Goal: Transaction & Acquisition: Book appointment/travel/reservation

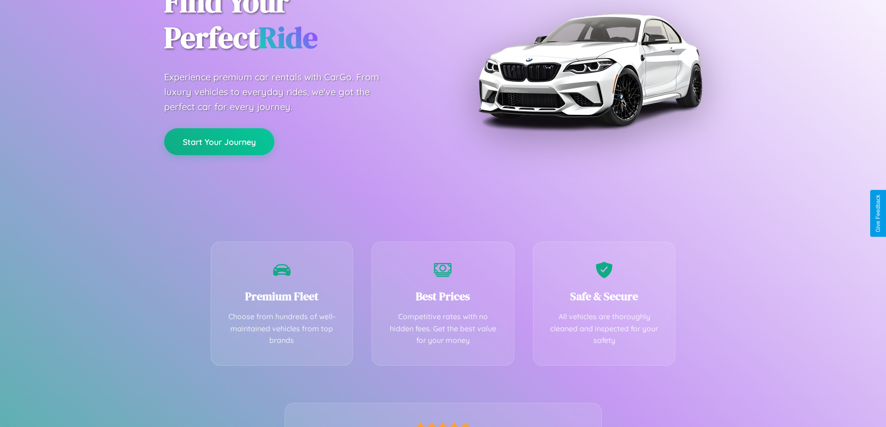
scroll to position [183, 0]
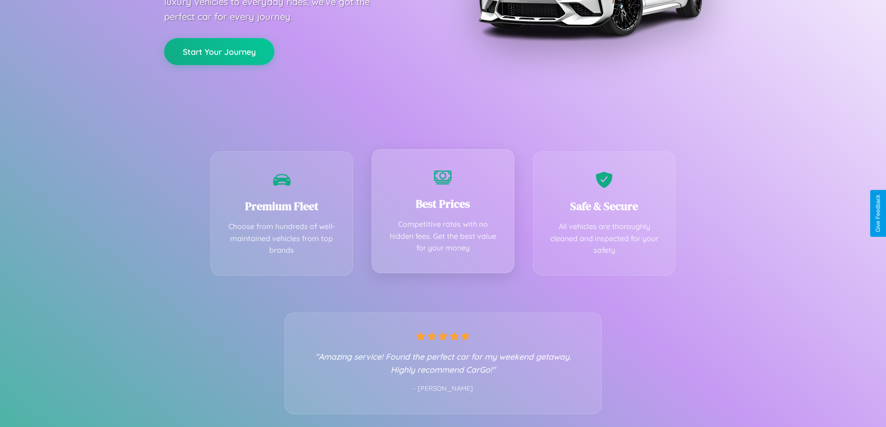
click at [443, 213] on div "Best Prices Competitive rates with no hidden fees. Get the best value for your …" at bounding box center [442, 211] width 143 height 124
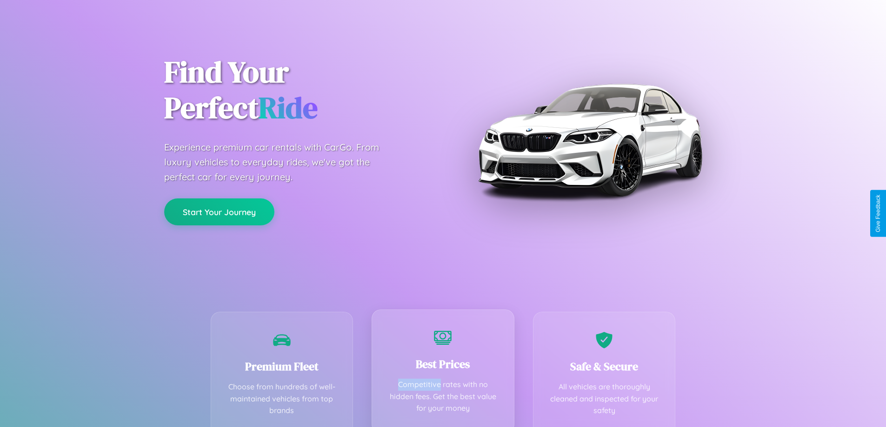
scroll to position [0, 0]
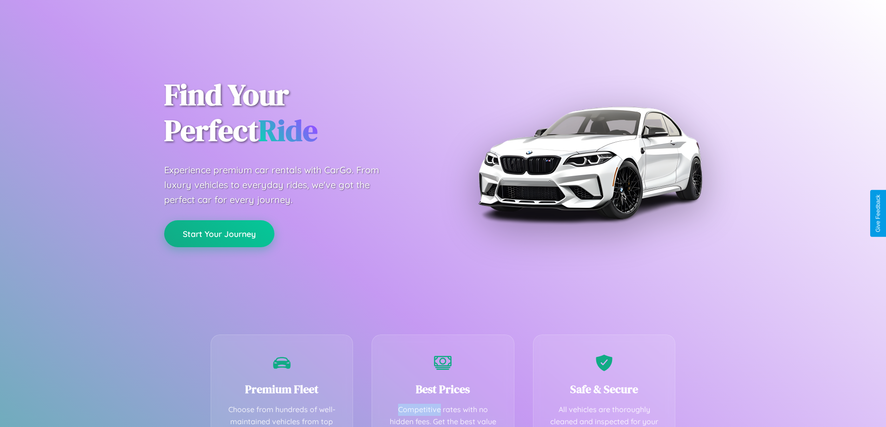
click at [219, 234] on button "Start Your Journey" at bounding box center [219, 233] width 110 height 27
click at [219, 233] on button "Start Your Journey" at bounding box center [219, 233] width 110 height 27
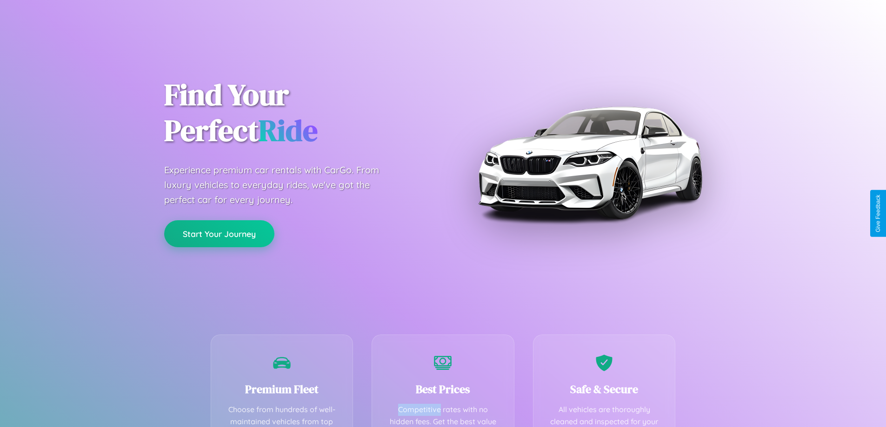
click at [219, 233] on button "Start Your Journey" at bounding box center [219, 233] width 110 height 27
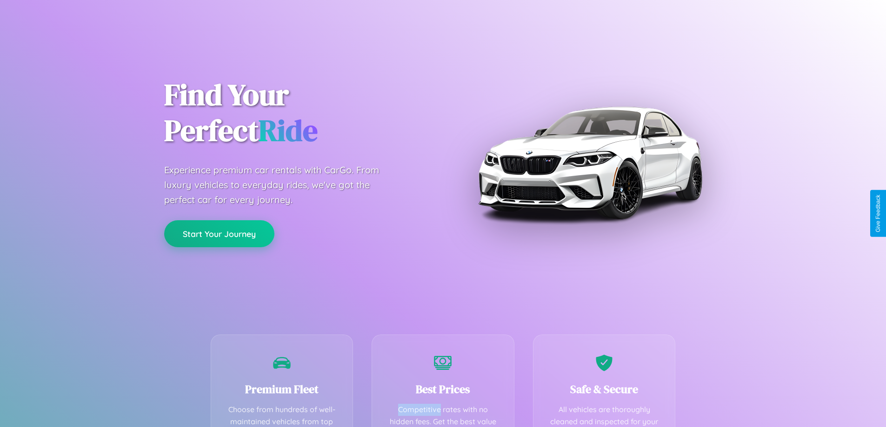
click at [219, 233] on button "Start Your Journey" at bounding box center [219, 233] width 110 height 27
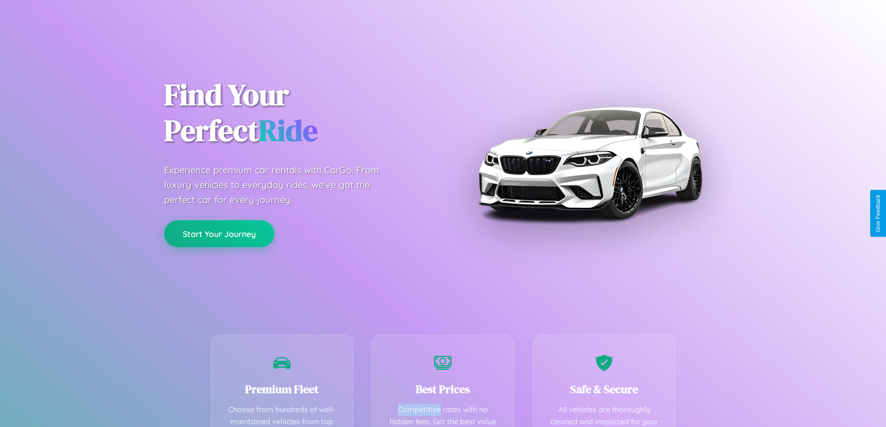
click at [219, 233] on button "Start Your Journey" at bounding box center [219, 233] width 110 height 27
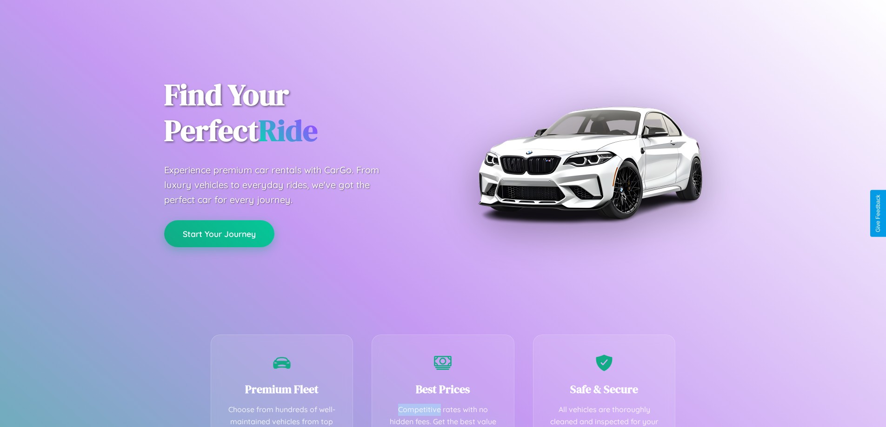
click at [219, 233] on button "Start Your Journey" at bounding box center [219, 233] width 110 height 27
